Goal: Task Accomplishment & Management: Manage account settings

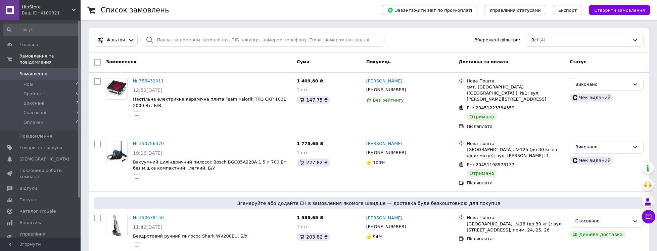
click at [60, 12] on div "Ваш ID: 4109821" at bounding box center [51, 13] width 59 height 6
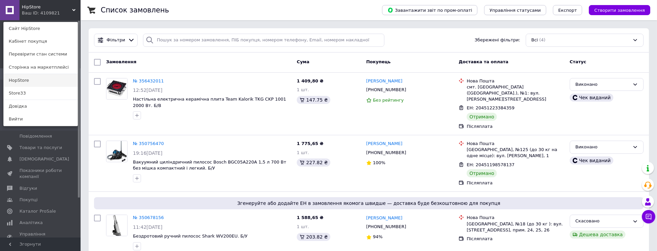
click at [41, 79] on link "HopStore" at bounding box center [41, 80] width 74 height 13
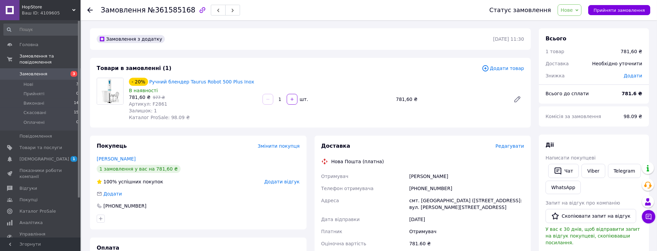
click at [153, 102] on span "Артикул: F2861" at bounding box center [148, 103] width 38 height 5
copy span "F2861"
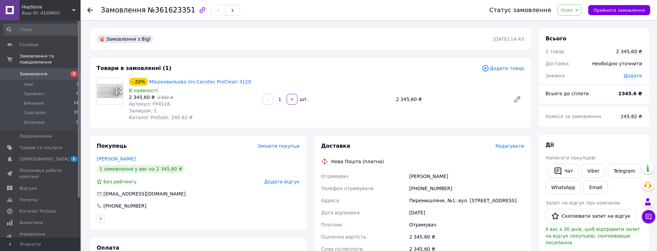
click at [571, 11] on span "Нове" at bounding box center [567, 9] width 12 height 5
click at [573, 22] on li "Прийнято" at bounding box center [573, 23] width 31 height 10
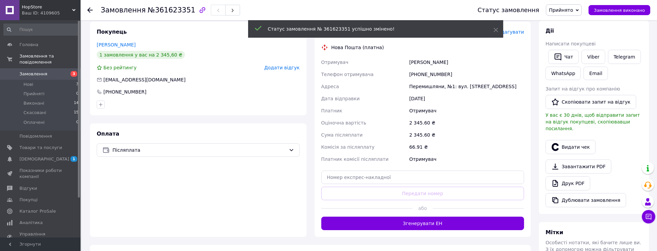
scroll to position [115, 0]
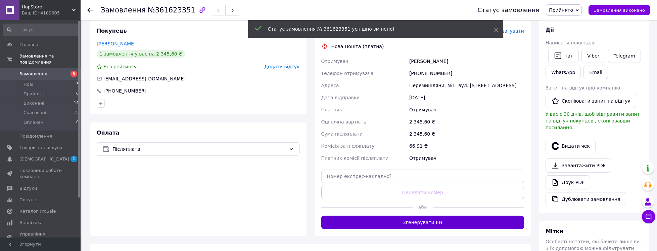
click at [380, 221] on button "Згенерувати ЕН" at bounding box center [422, 221] width 203 height 13
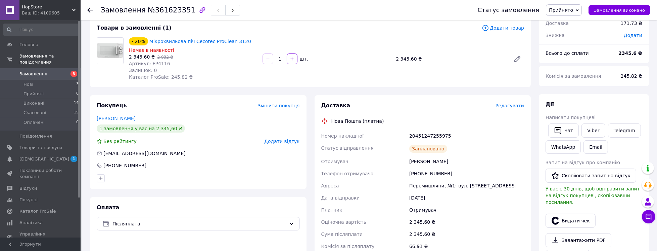
scroll to position [19, 0]
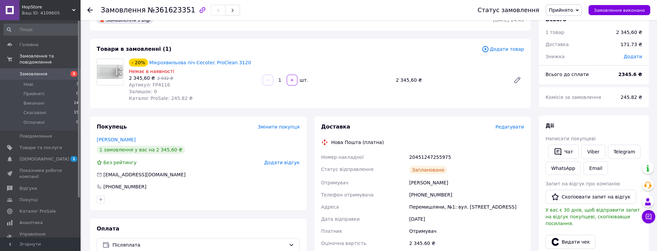
click at [152, 85] on span "Артикул: FP4116" at bounding box center [149, 84] width 41 height 5
click at [153, 85] on span "Артикул: FP4116" at bounding box center [149, 84] width 41 height 5
copy span "FP4116"
click at [44, 10] on div "Ваш ID: 4109605" at bounding box center [51, 13] width 59 height 6
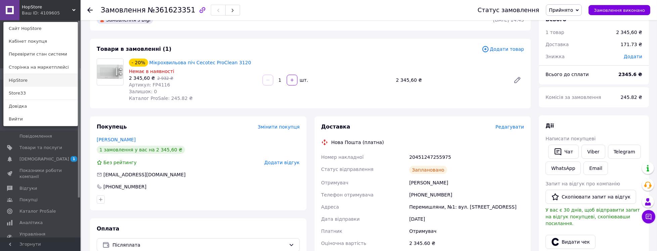
click at [37, 81] on link "HipStore" at bounding box center [41, 80] width 74 height 13
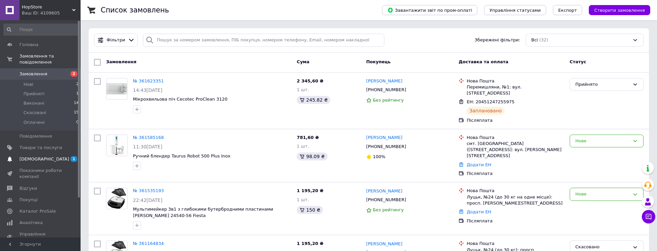
click at [30, 156] on span "[DEMOGRAPHIC_DATA]" at bounding box center [44, 159] width 50 height 6
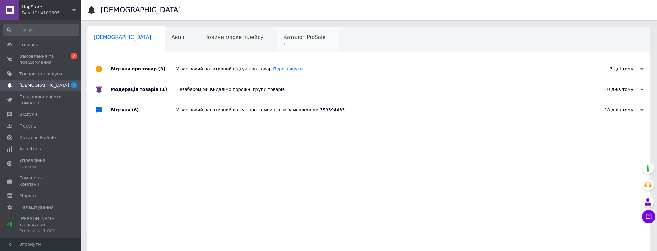
click at [283, 42] on span "1" at bounding box center [304, 44] width 42 height 5
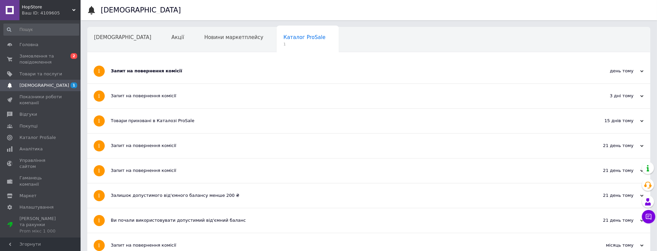
click at [184, 74] on div "Запит на повернення комісії" at bounding box center [344, 71] width 466 height 6
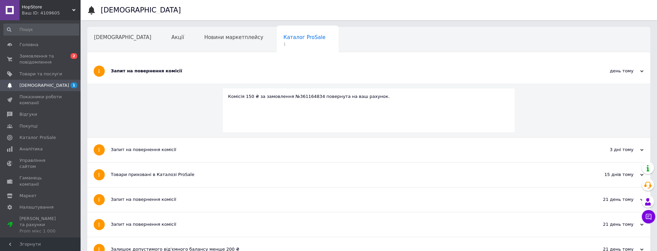
click at [191, 71] on div "Запит на повернення комісії" at bounding box center [344, 71] width 466 height 6
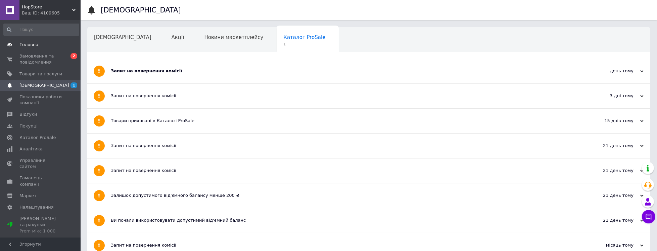
click at [40, 45] on span "Головна" at bounding box center [40, 45] width 43 height 6
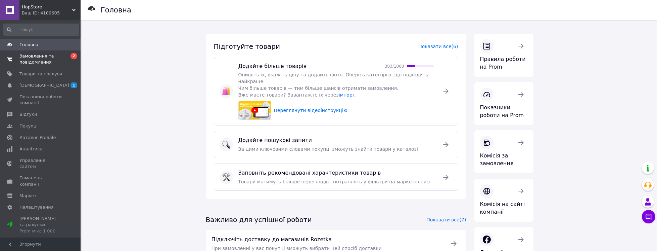
click at [46, 55] on span "Замовлення та повідомлення" at bounding box center [40, 59] width 43 height 12
